Goal: Task Accomplishment & Management: Use online tool/utility

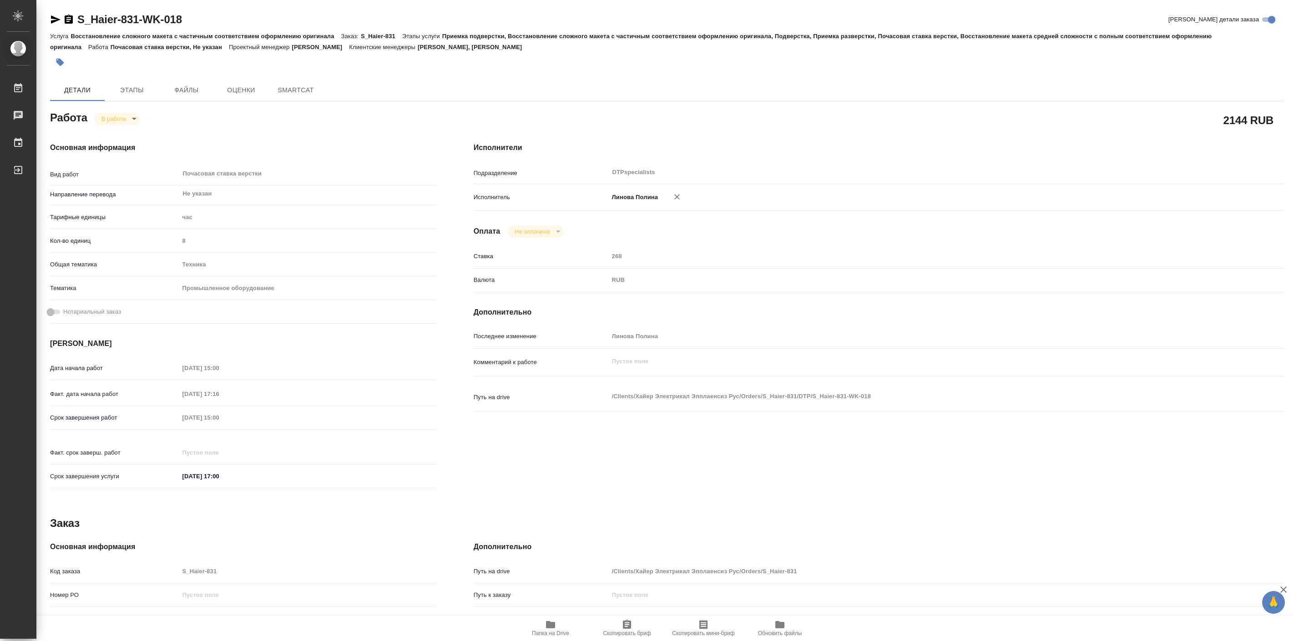
type textarea "x"
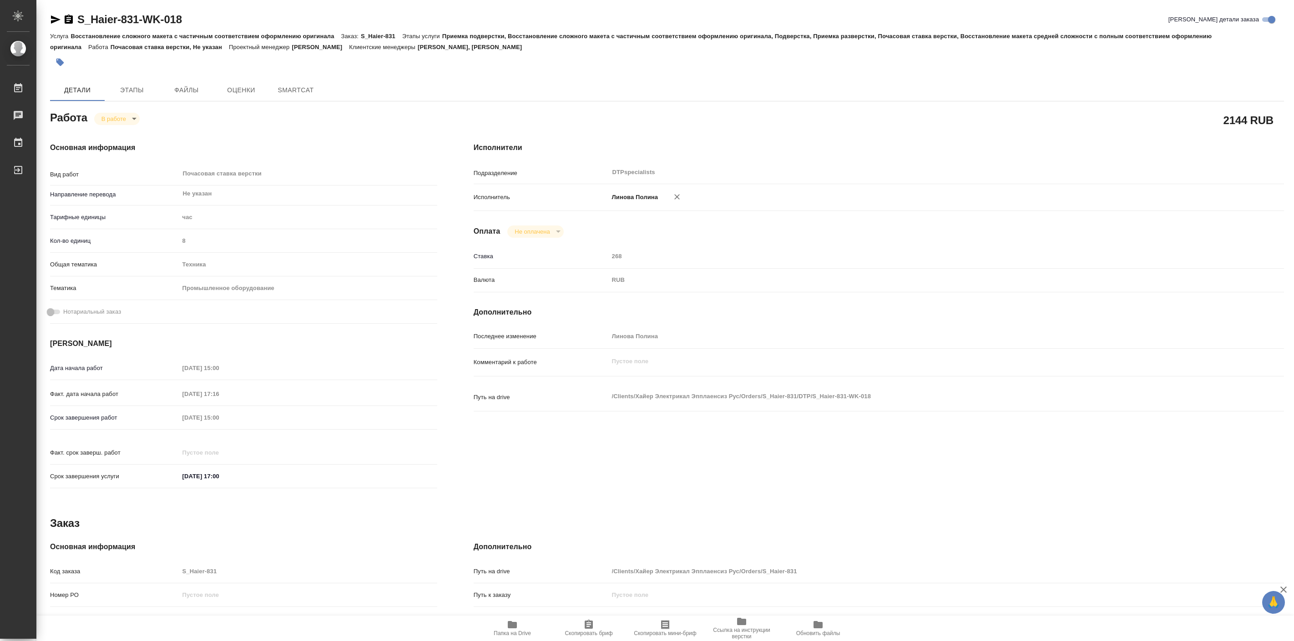
type textarea "x"
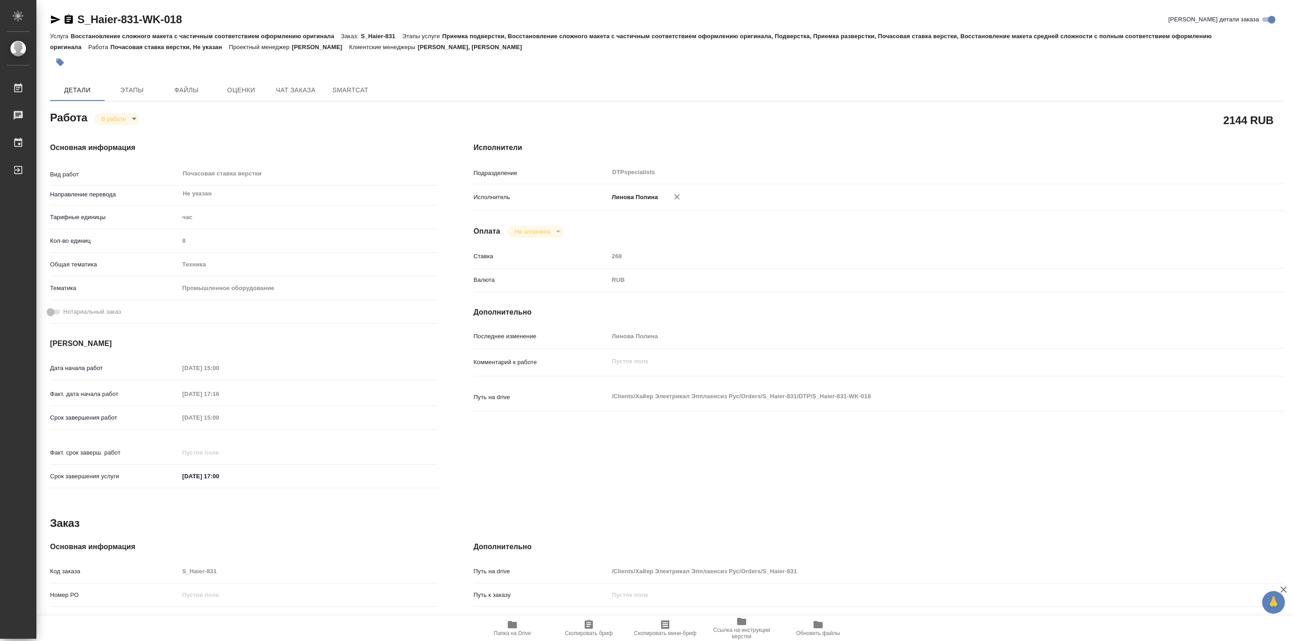
type textarea "x"
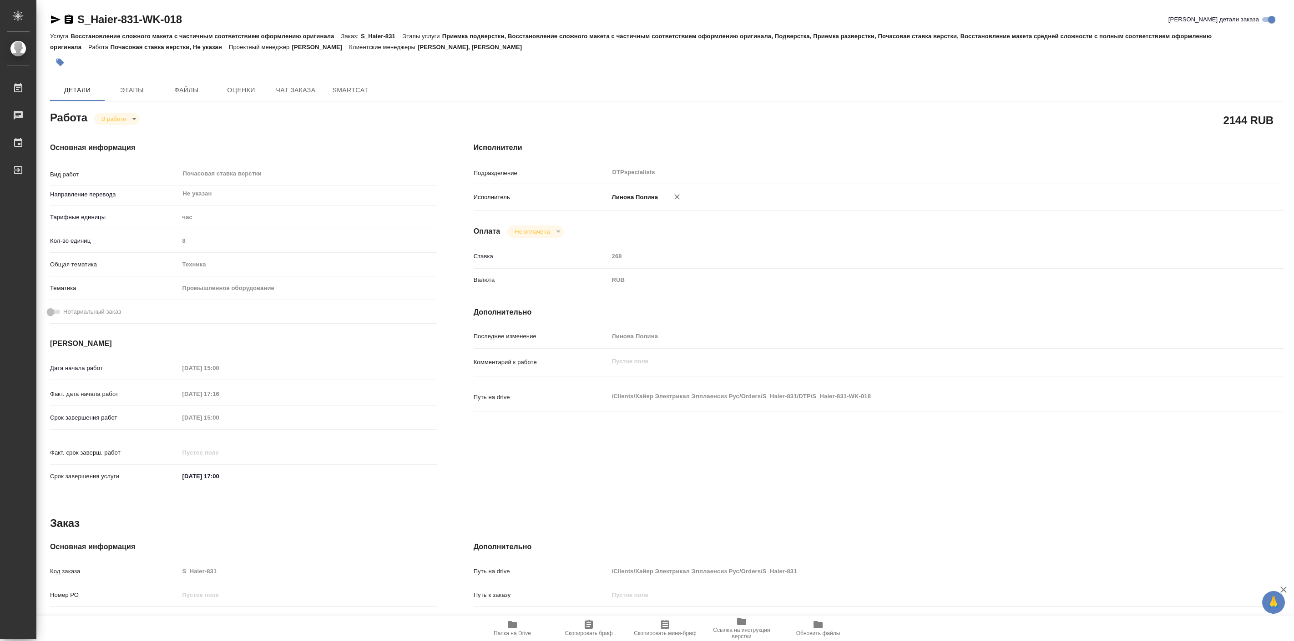
type textarea "x"
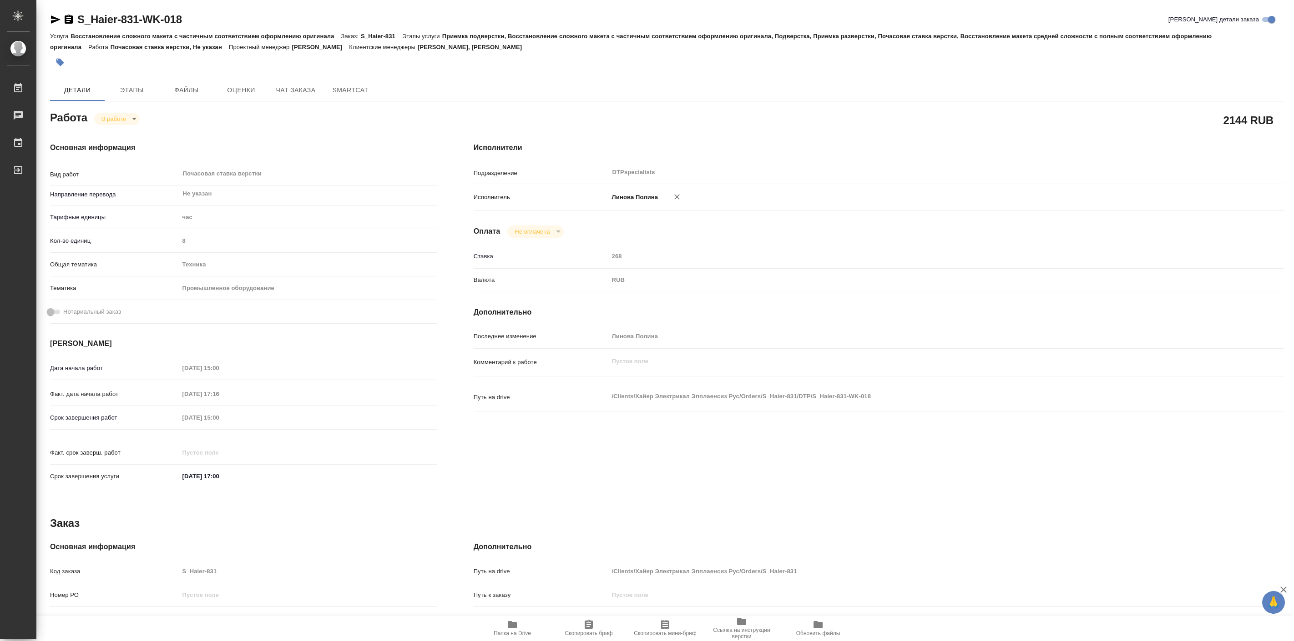
type textarea "x"
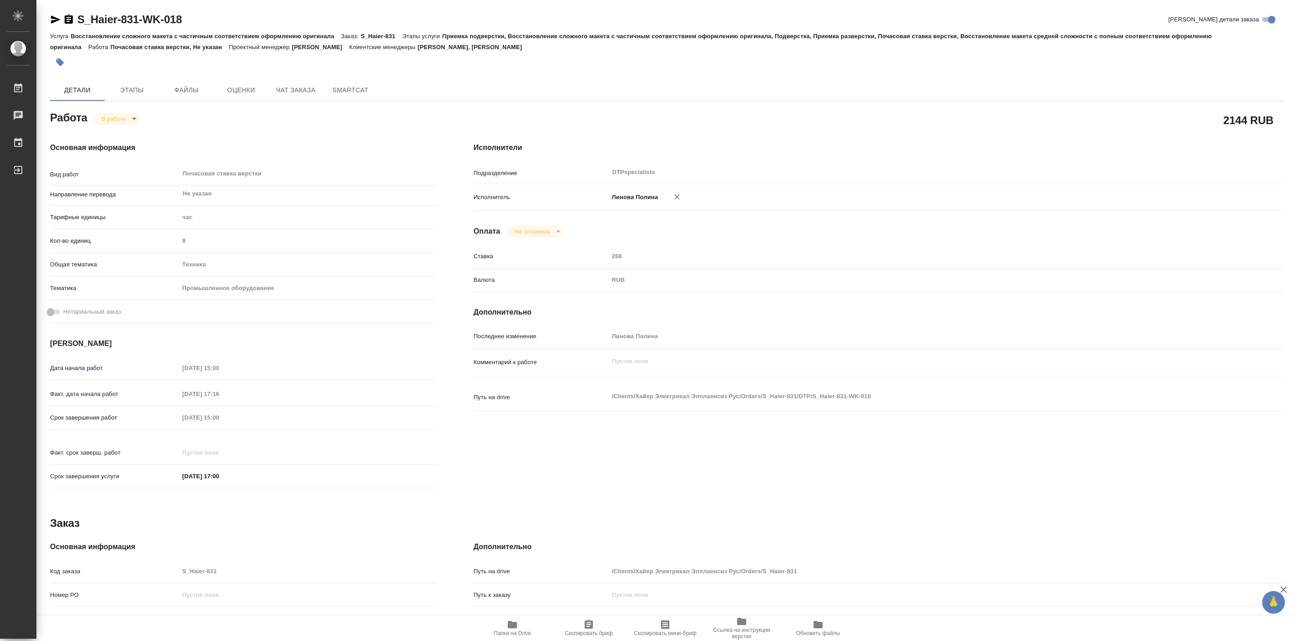
type textarea "x"
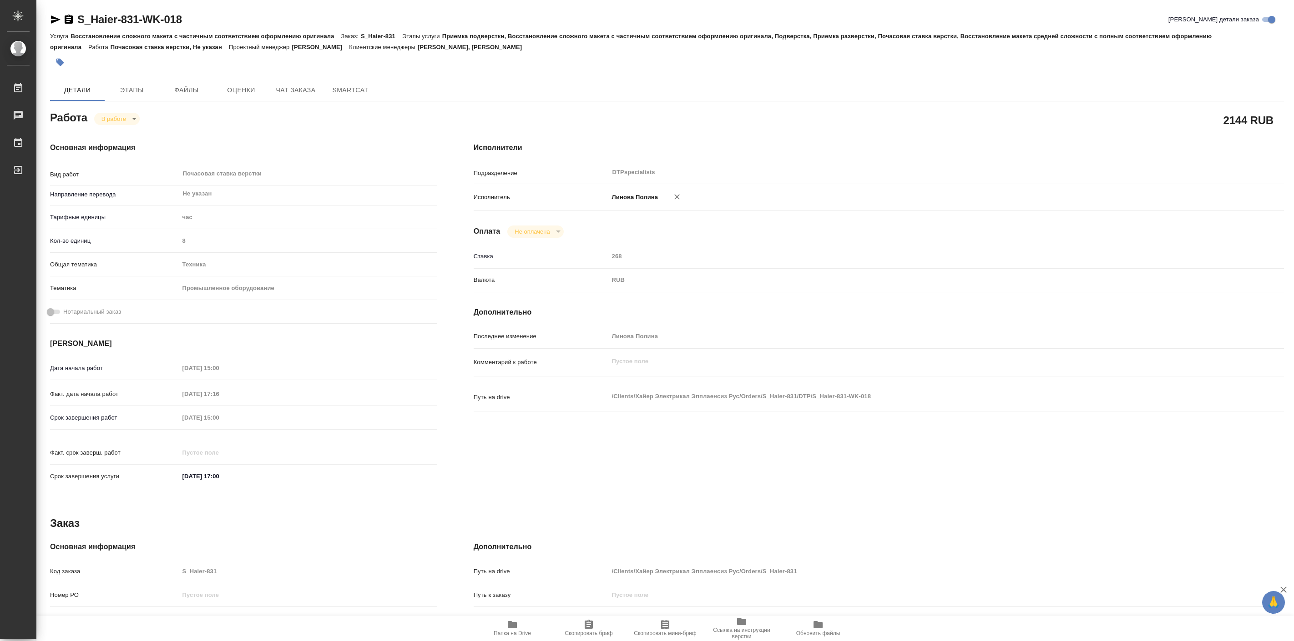
type textarea "x"
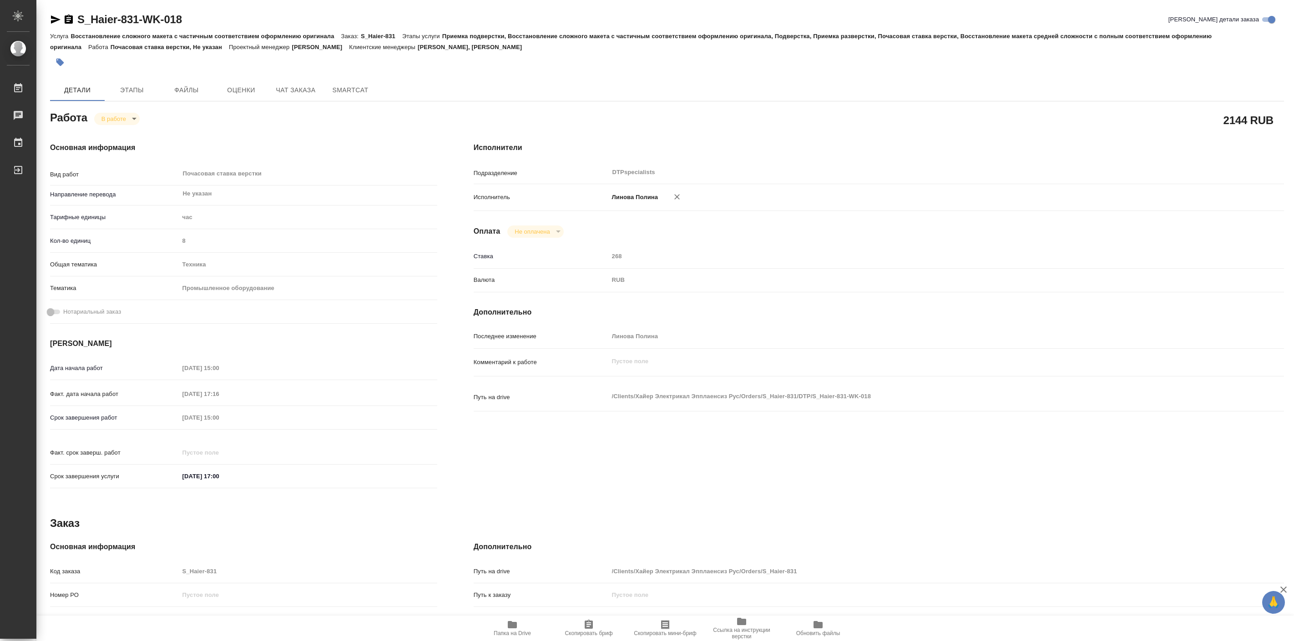
type textarea "x"
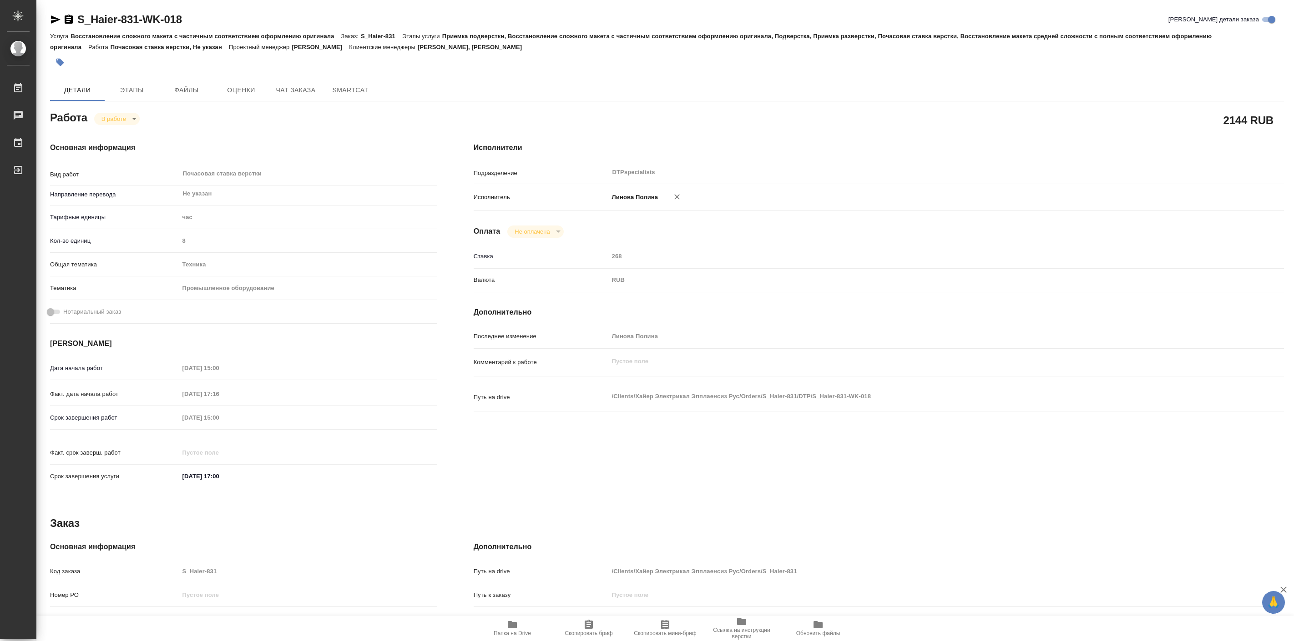
type textarea "x"
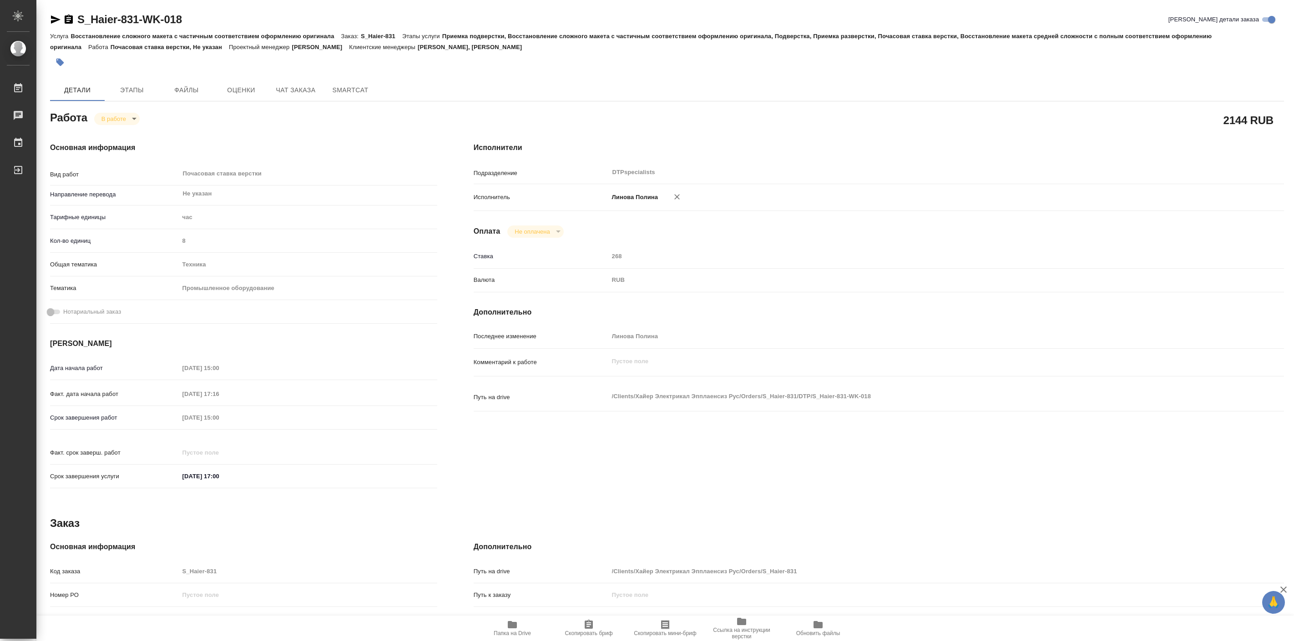
type textarea "x"
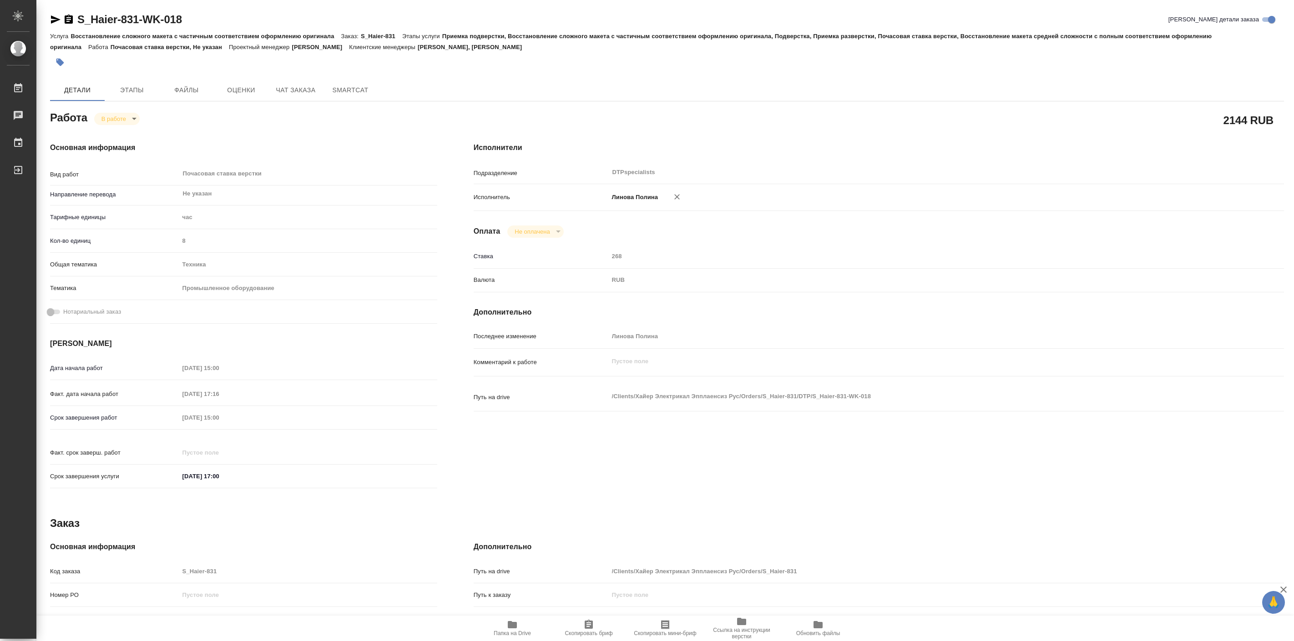
type textarea "x"
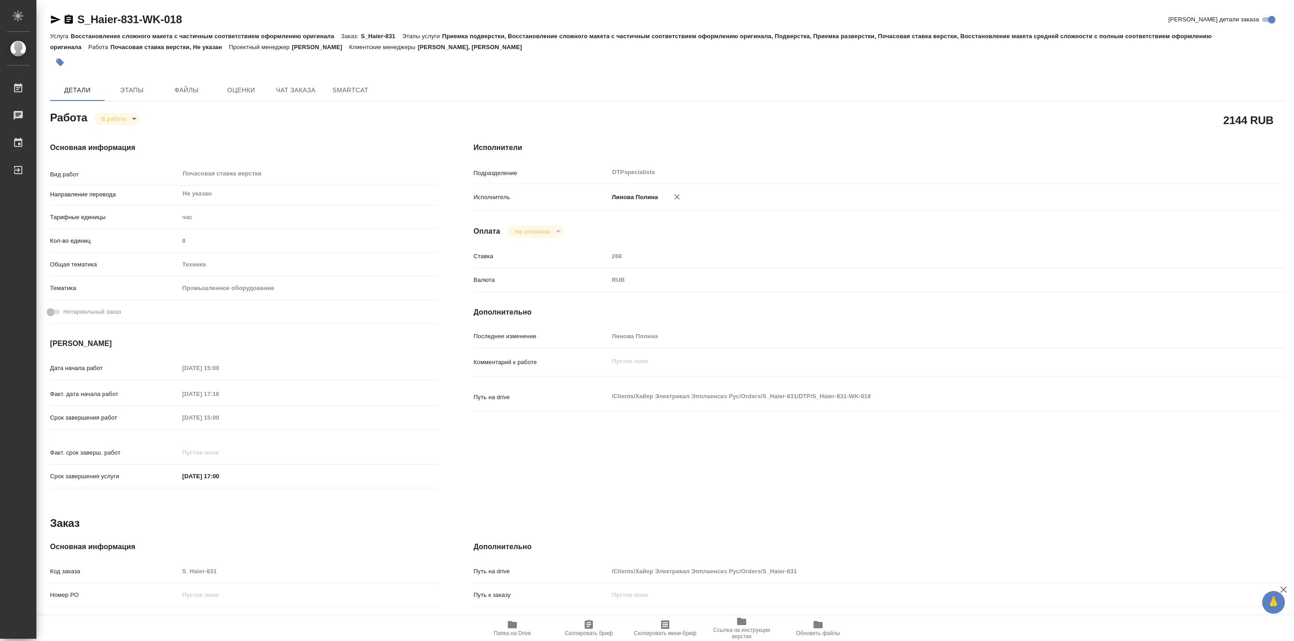
type textarea "x"
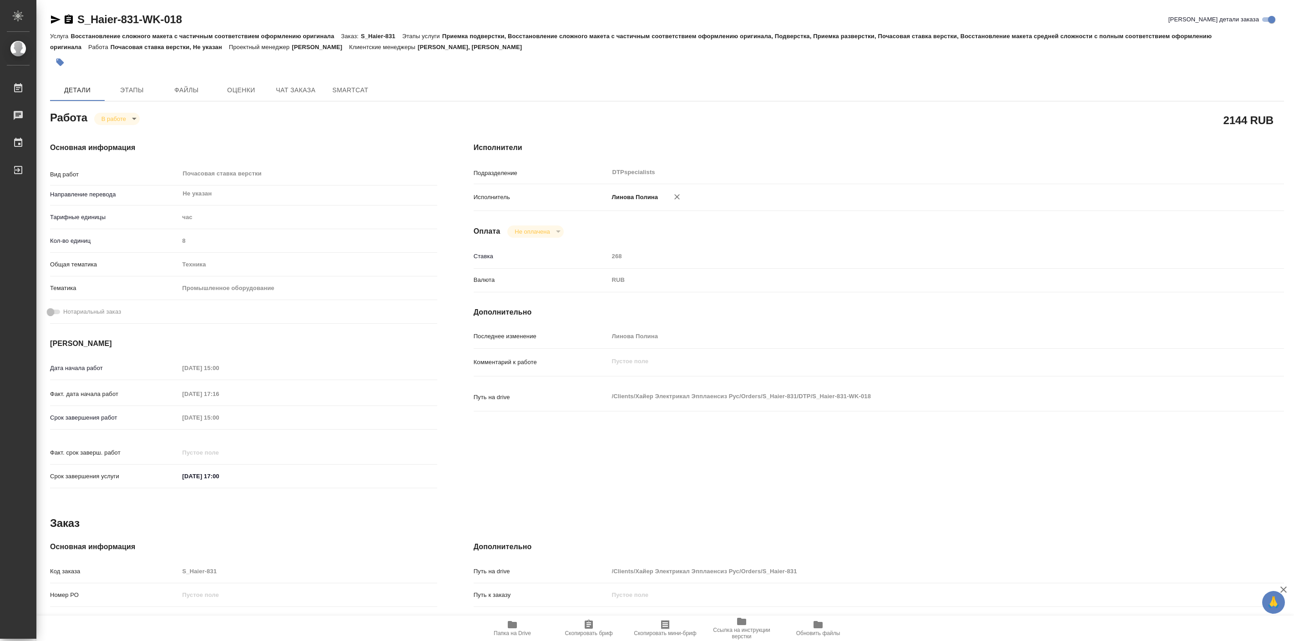
type textarea "x"
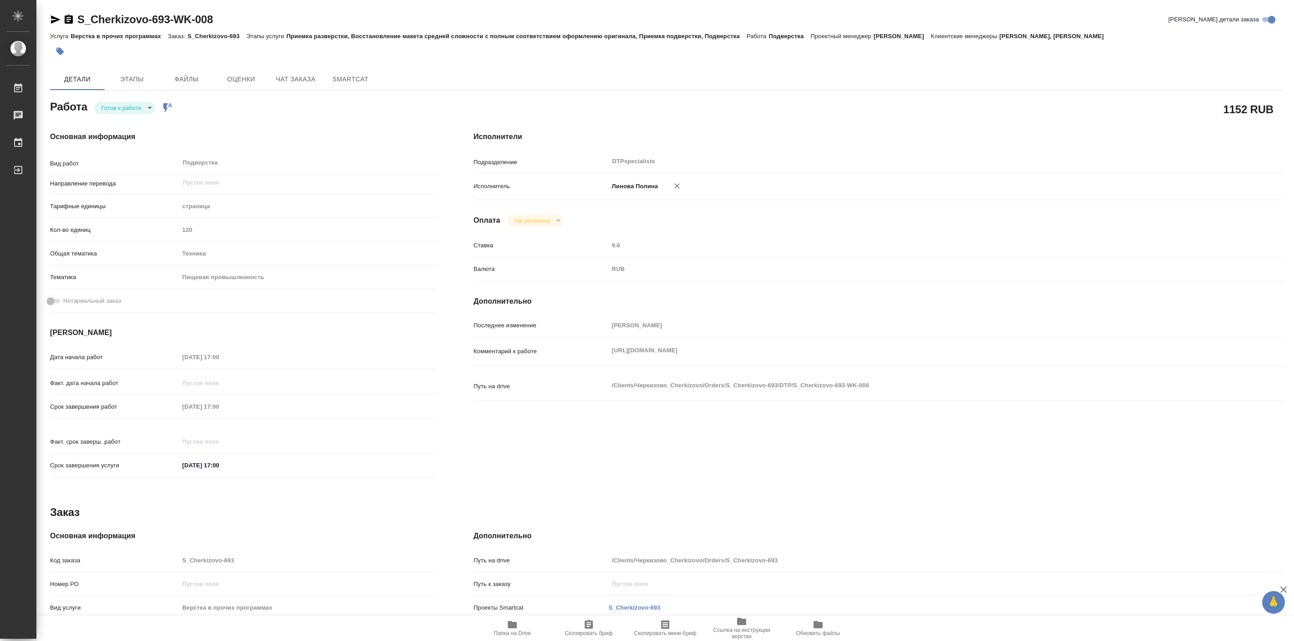
type textarea "x"
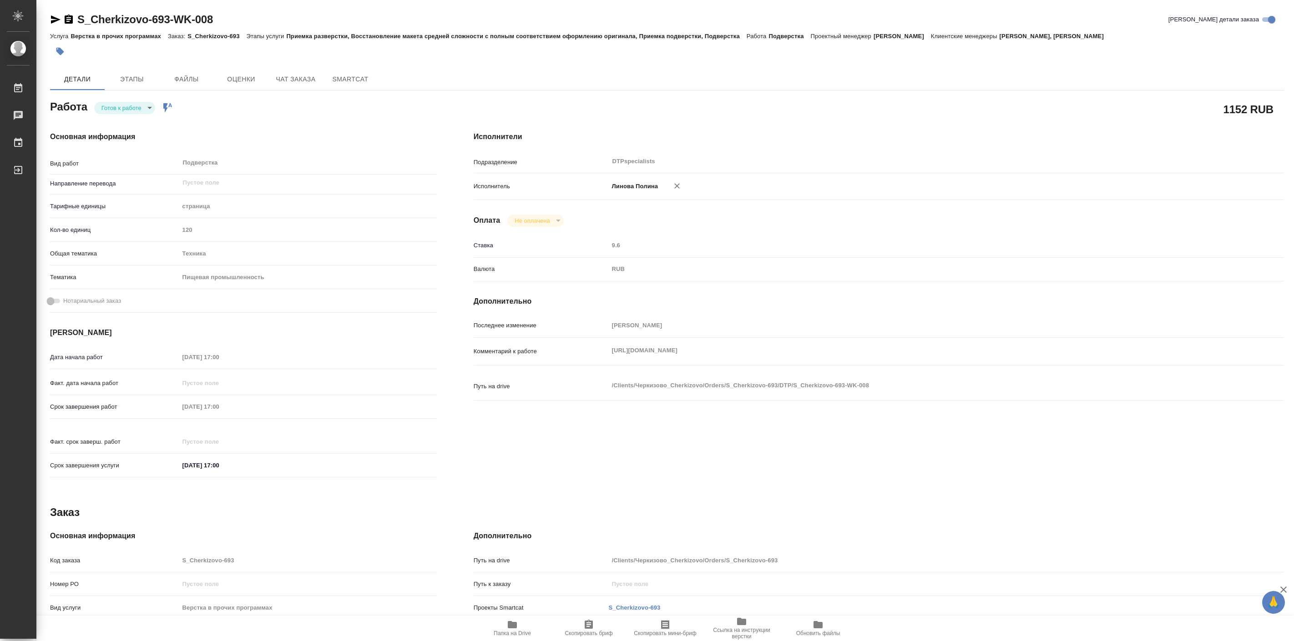
type textarea "x"
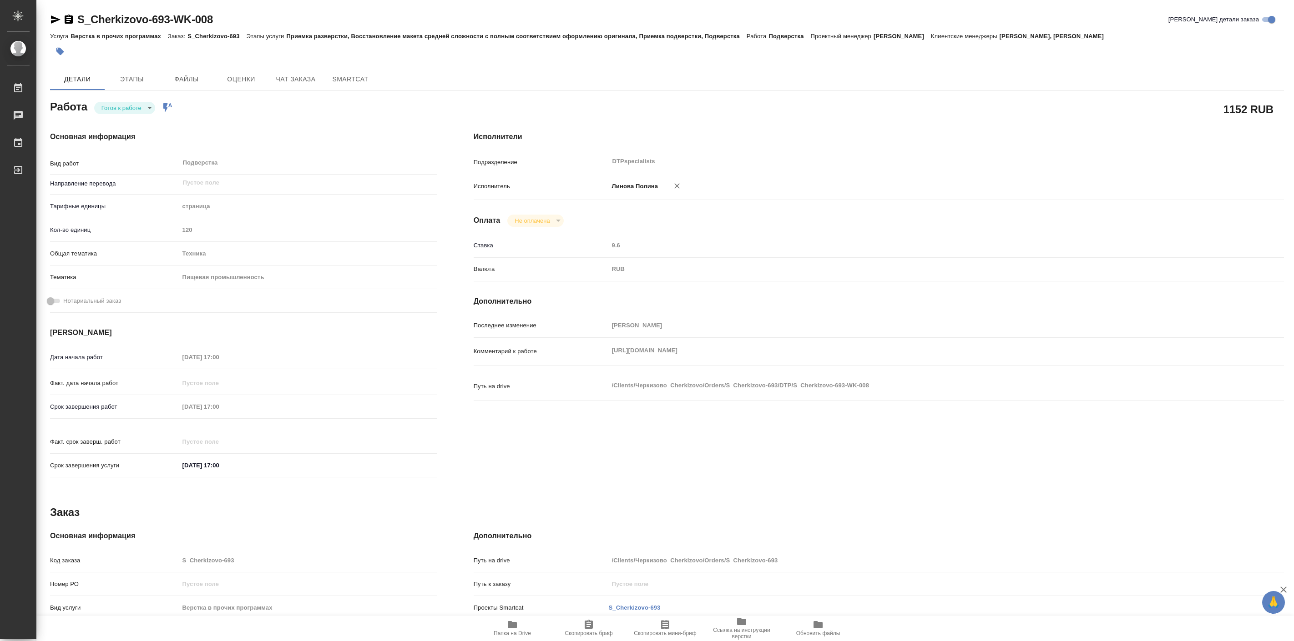
type textarea "x"
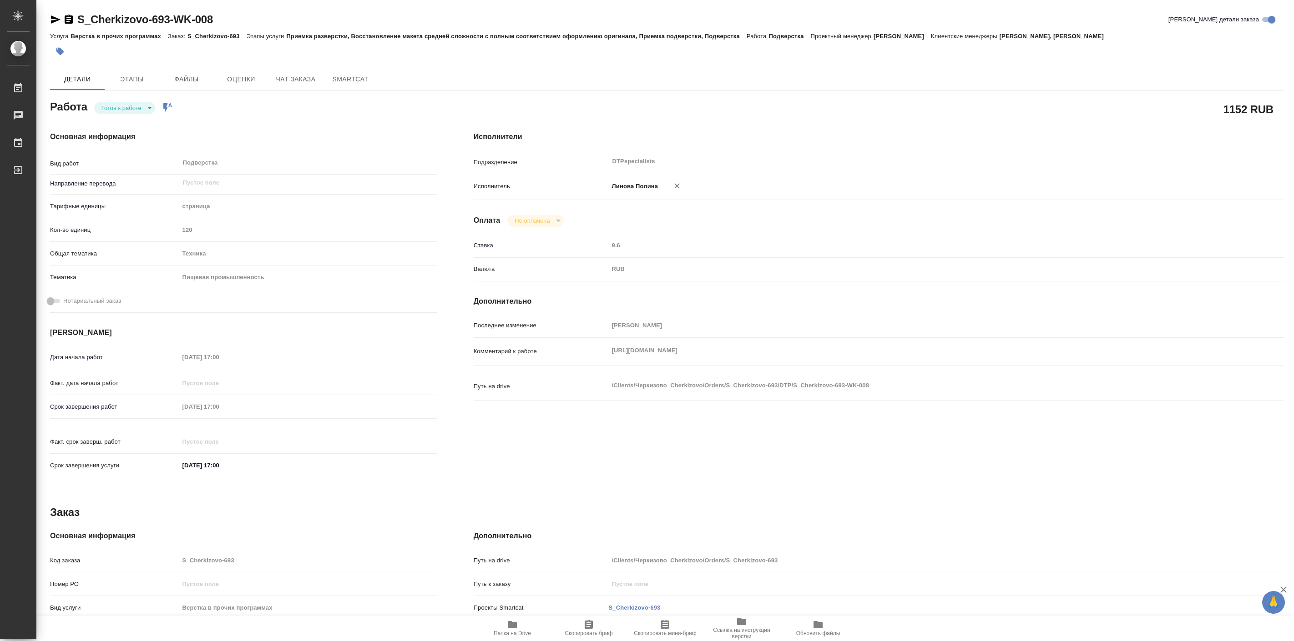
type textarea "x"
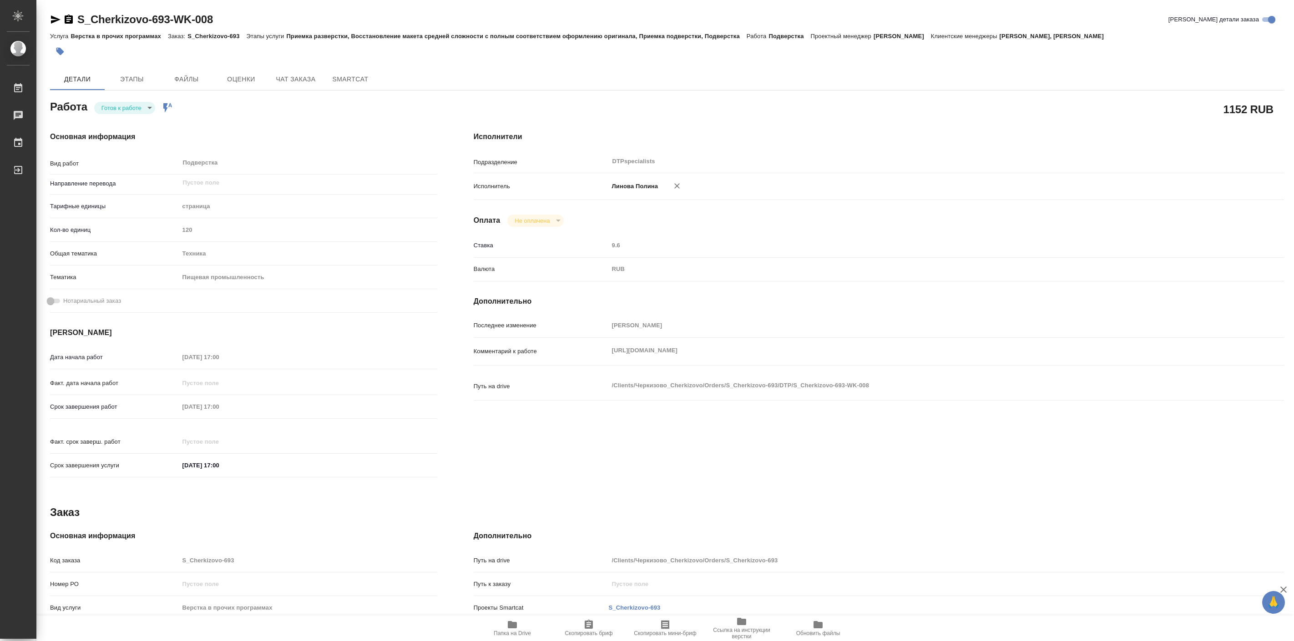
type textarea "x"
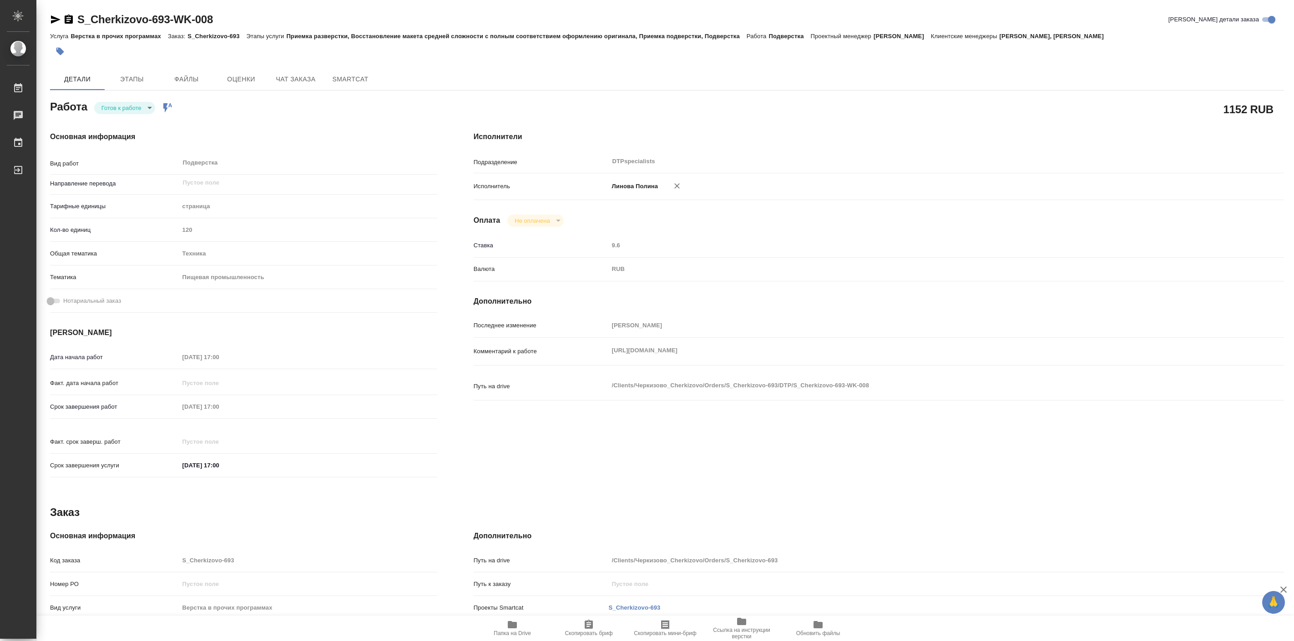
type textarea "x"
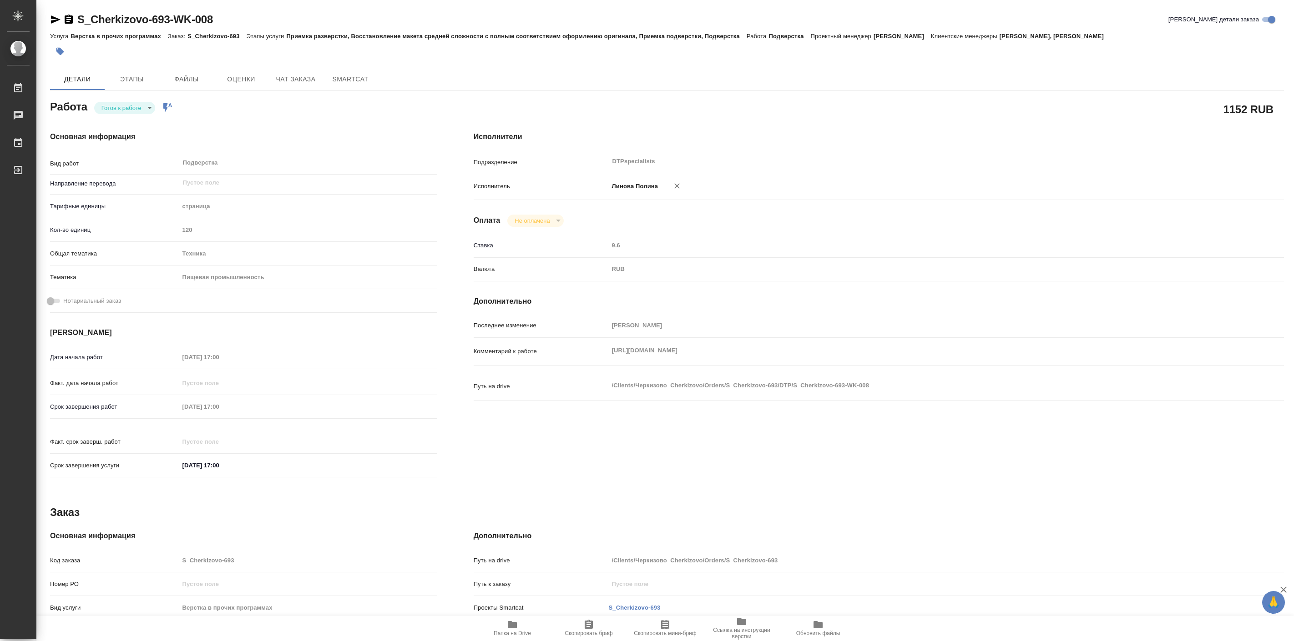
type textarea "x"
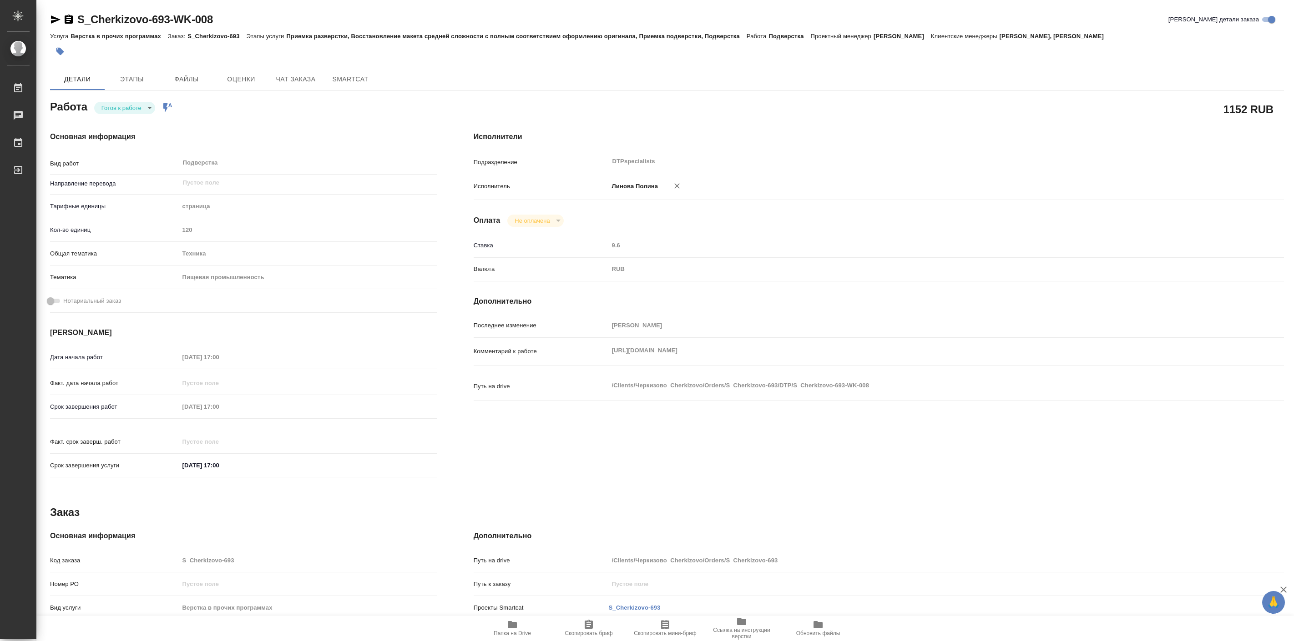
type textarea "x"
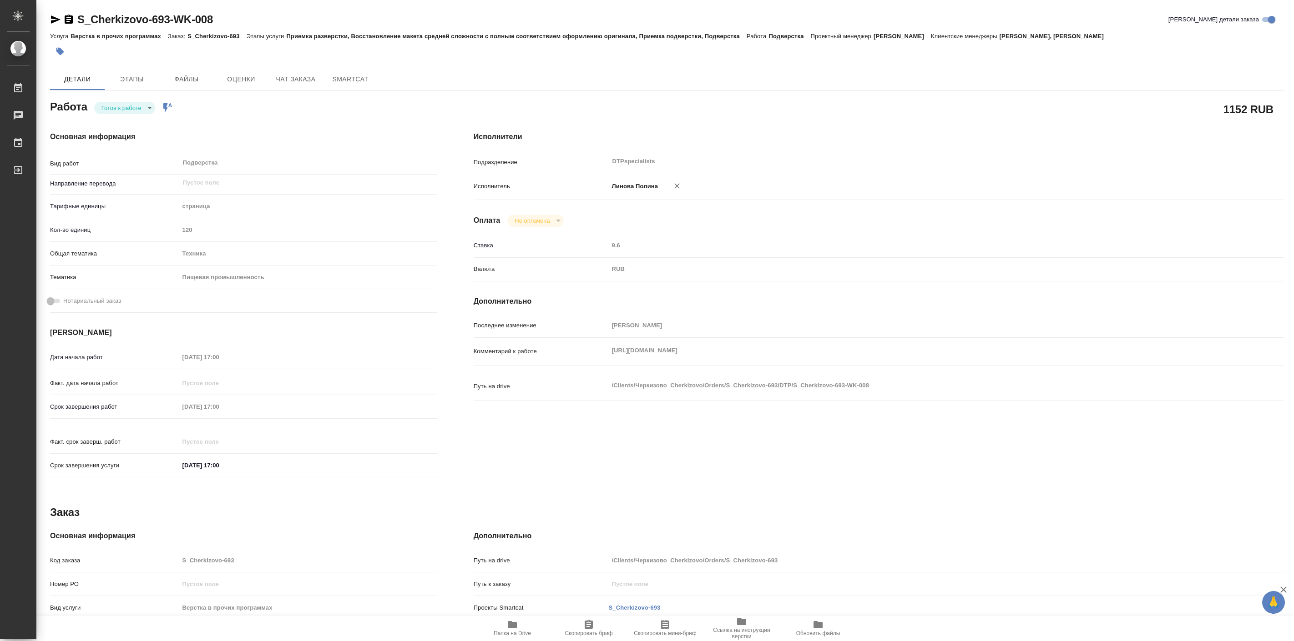
type textarea "x"
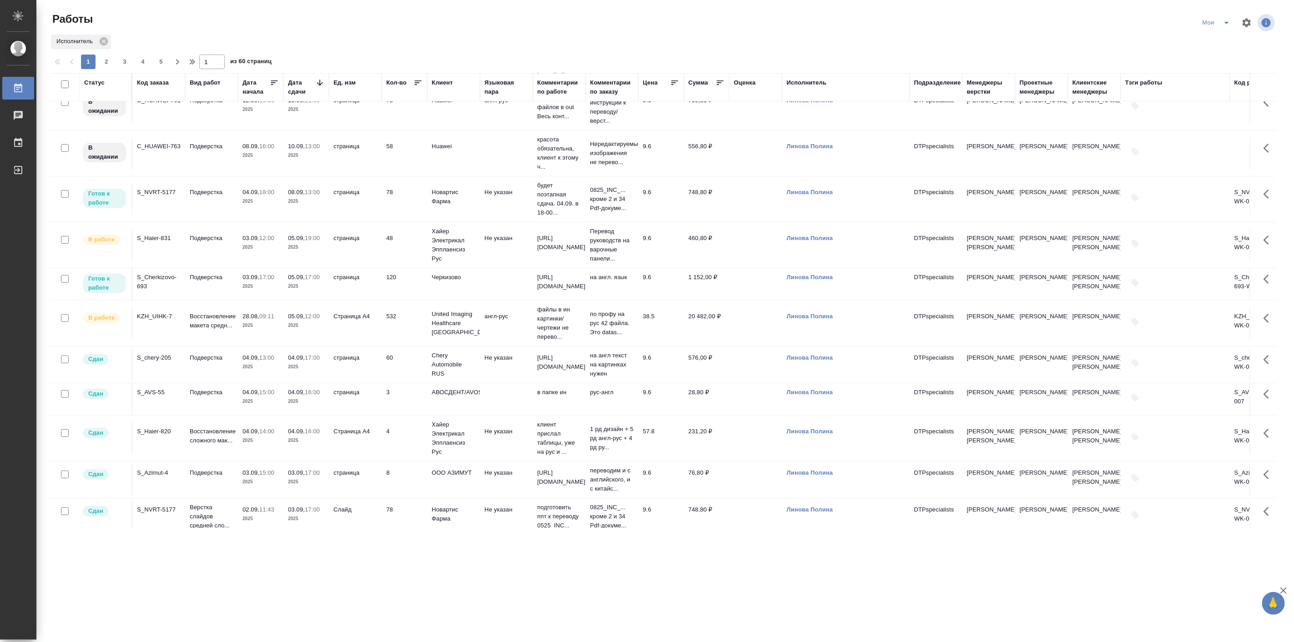
scroll to position [84, 0]
